Goal: Find specific page/section: Find specific page/section

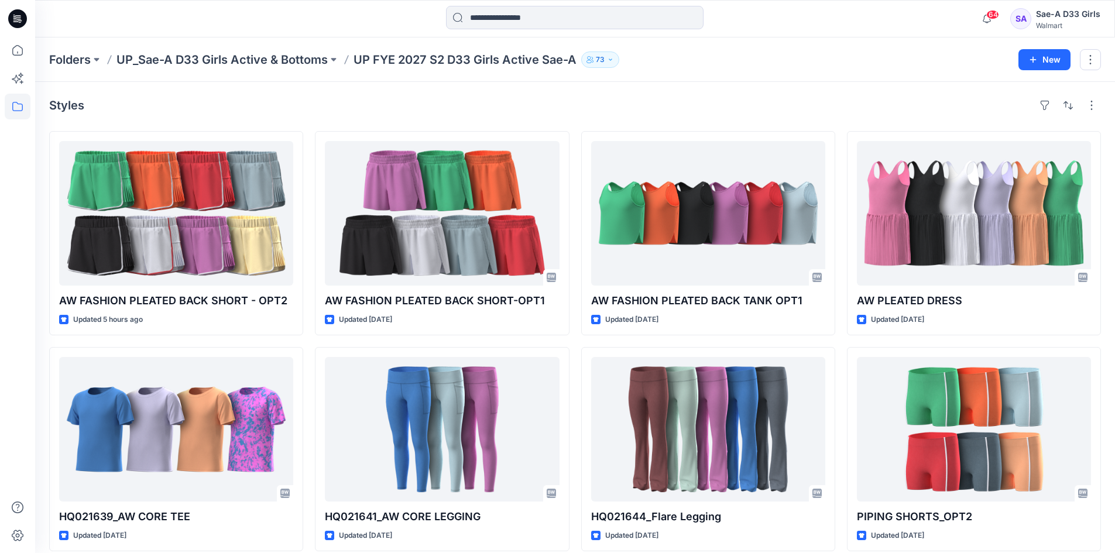
scroll to position [271, 0]
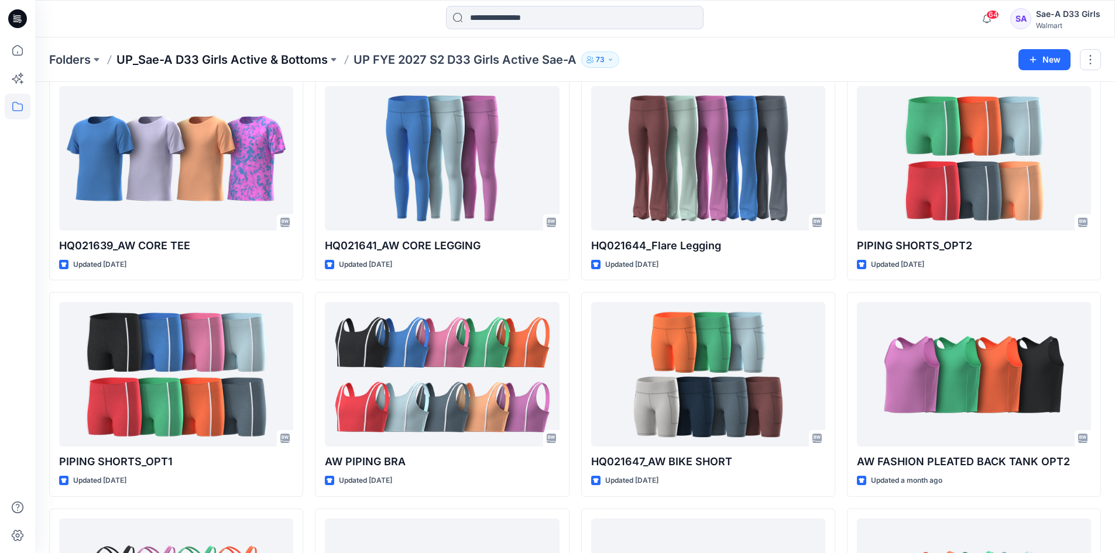
click at [253, 57] on p "UP_Sae-A D33 Girls Active & Bottoms" at bounding box center [221, 60] width 211 height 16
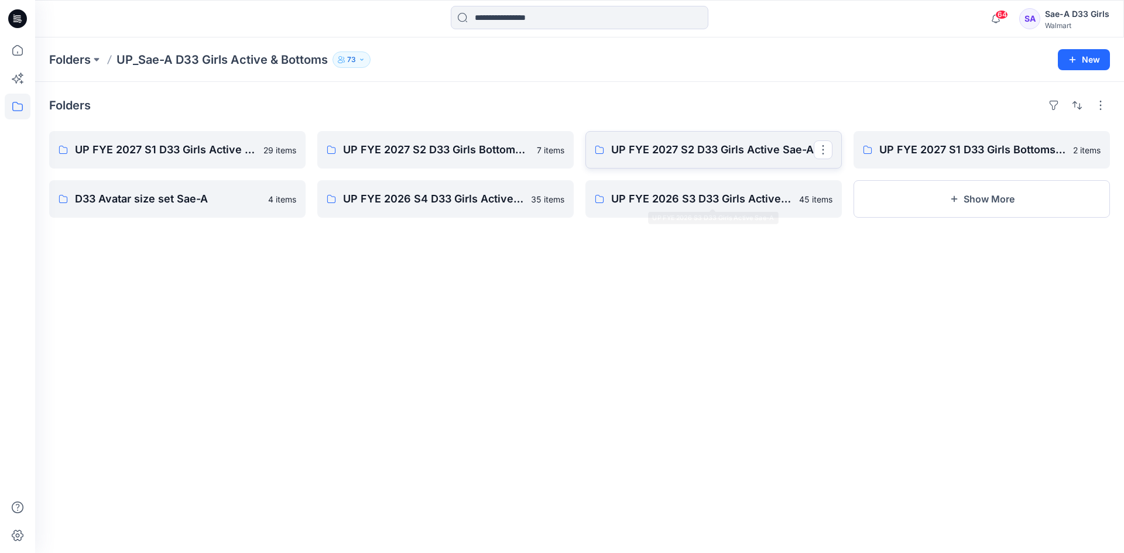
click at [752, 156] on p "UP FYE 2027 S2 D33 Girls Active Sae-A" at bounding box center [712, 150] width 202 height 16
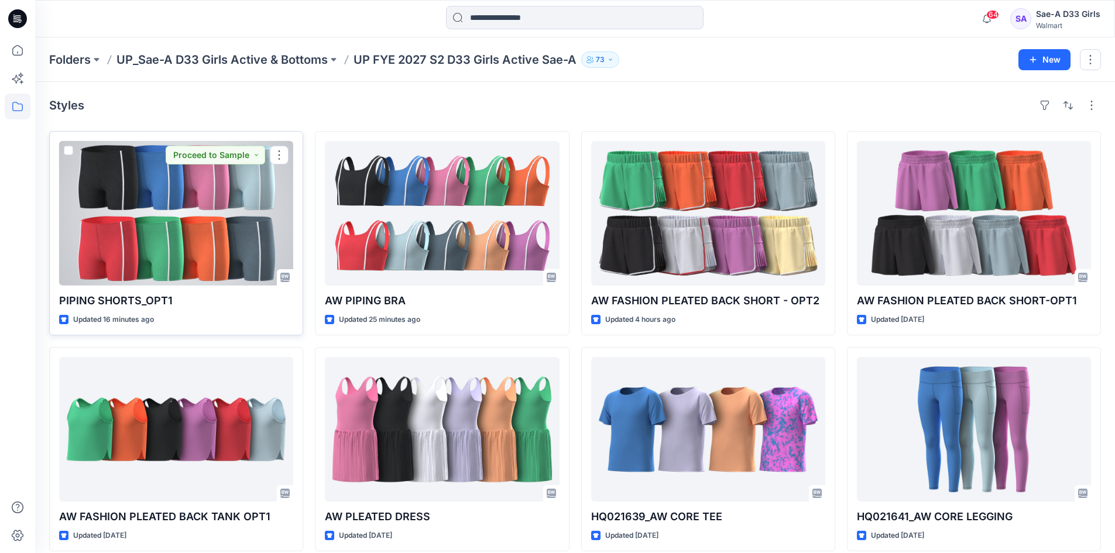
click at [201, 211] on div at bounding box center [176, 213] width 234 height 145
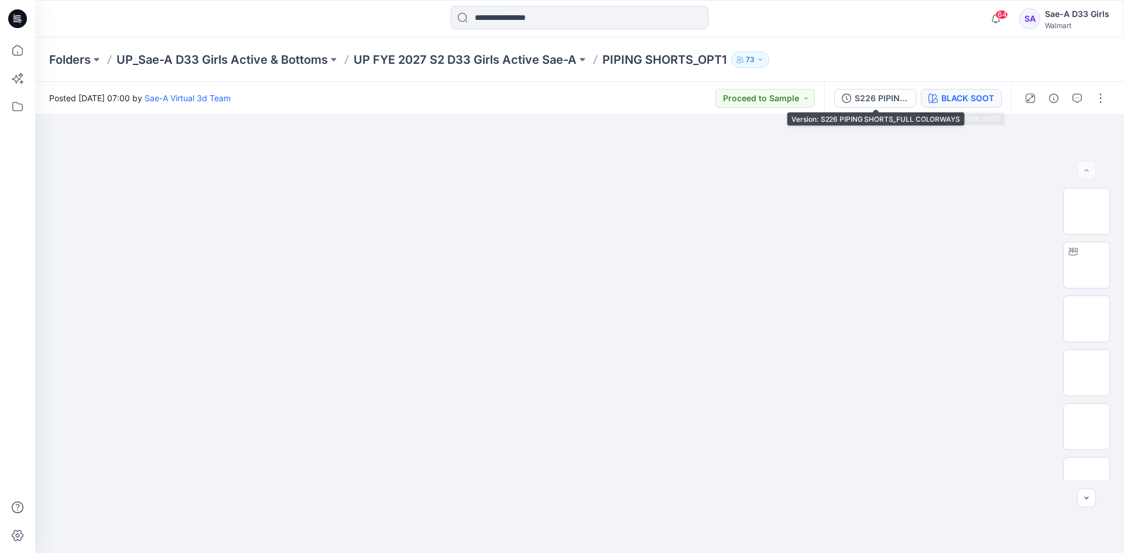
click at [932, 98] on icon "button" at bounding box center [932, 98] width 9 height 9
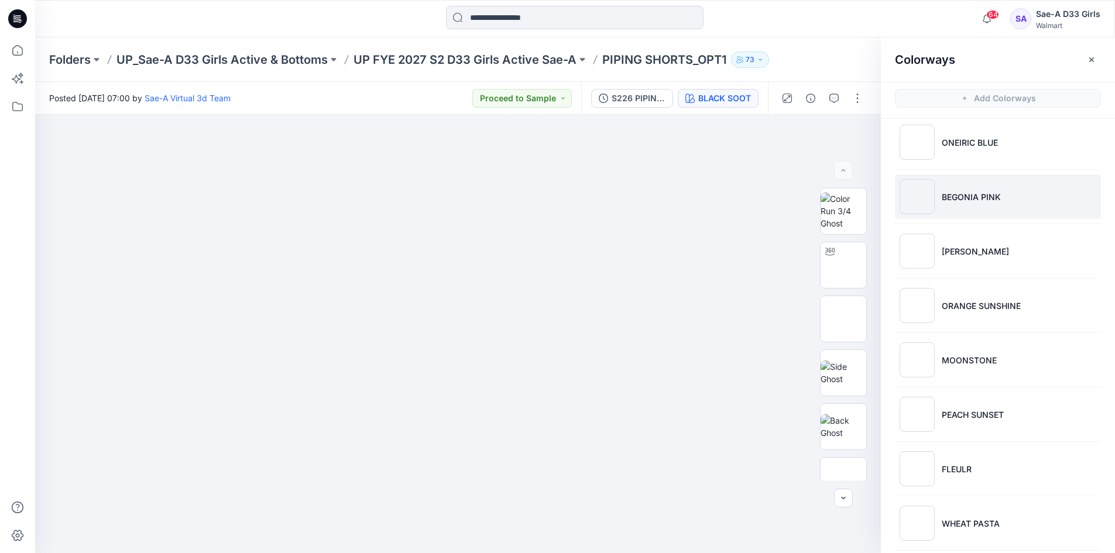
scroll to position [176, 0]
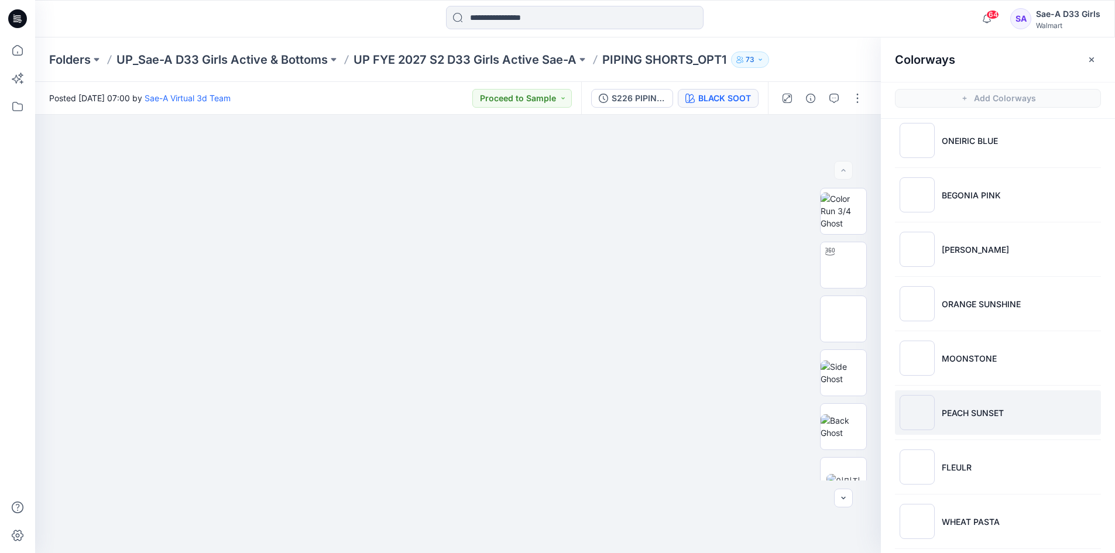
click at [991, 420] on li "PEACH SUNSET" at bounding box center [998, 412] width 206 height 44
